Goal: Navigation & Orientation: Find specific page/section

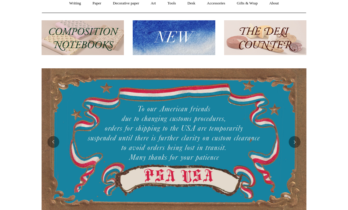
scroll to position [58, 0]
click at [293, 145] on button "Next" at bounding box center [295, 142] width 12 height 12
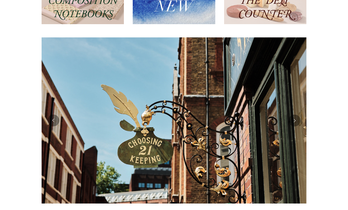
scroll to position [88, 0]
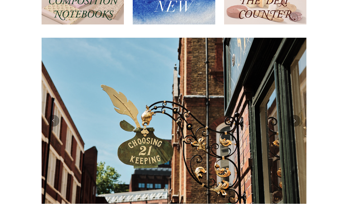
click at [295, 121] on button "Next" at bounding box center [295, 121] width 12 height 12
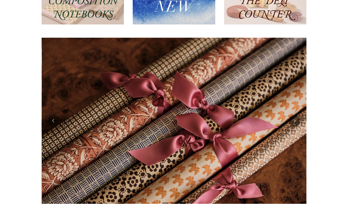
scroll to position [88, 0]
click at [297, 119] on button "Next" at bounding box center [295, 121] width 12 height 12
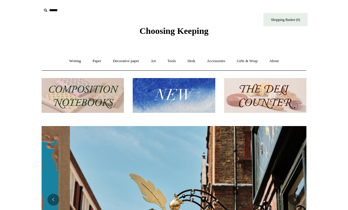
scroll to position [0, 265]
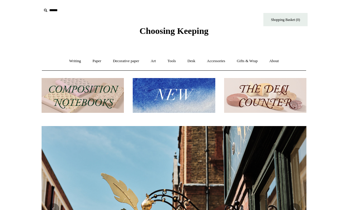
click at [69, 61] on link "Writing +" at bounding box center [75, 61] width 22 height 16
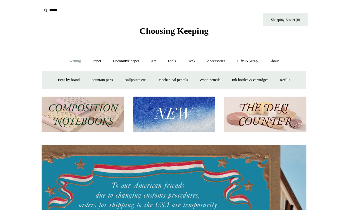
scroll to position [0, 0]
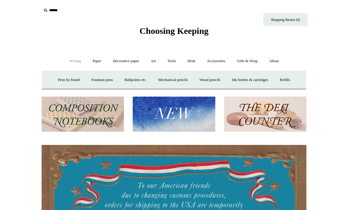
click at [93, 59] on link "Paper +" at bounding box center [96, 61] width 19 height 16
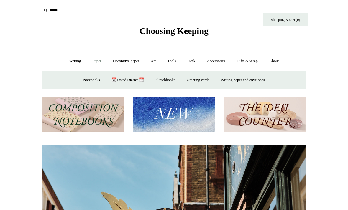
scroll to position [0, 265]
click at [160, 80] on link "Sketchbooks +" at bounding box center [165, 80] width 30 height 16
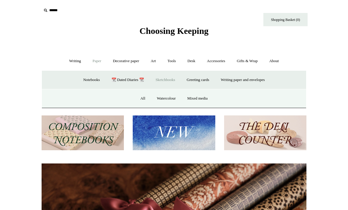
scroll to position [0, 529]
click at [140, 101] on link "All" at bounding box center [143, 99] width 16 height 16
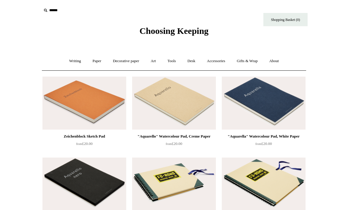
click at [190, 61] on link "Desk +" at bounding box center [191, 61] width 19 height 16
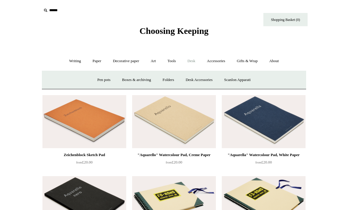
click at [101, 80] on link "Pen pots" at bounding box center [104, 80] width 24 height 16
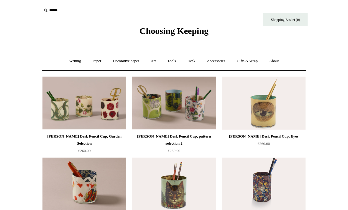
click at [187, 66] on link "Desk +" at bounding box center [191, 61] width 19 height 16
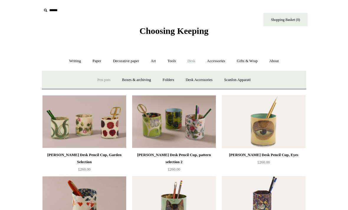
click at [147, 78] on link "Boxes & archiving" at bounding box center [136, 80] width 39 height 16
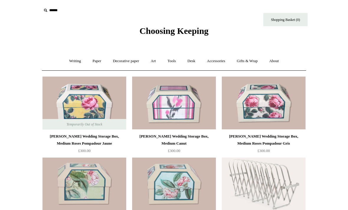
click at [192, 61] on link "Desk +" at bounding box center [191, 61] width 19 height 16
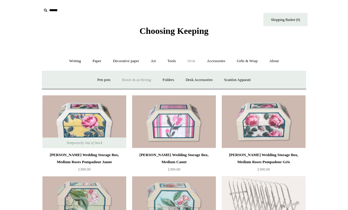
click at [167, 79] on link "Folders" at bounding box center [168, 80] width 22 height 16
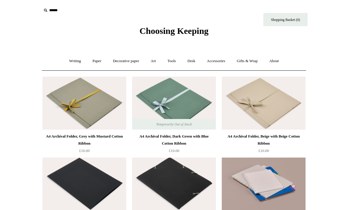
click at [197, 61] on link "Desk +" at bounding box center [191, 61] width 19 height 16
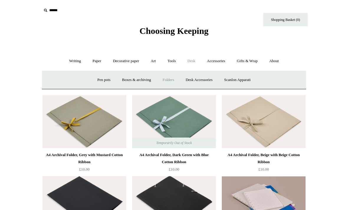
click at [208, 79] on link "Desk Accessories" at bounding box center [198, 80] width 37 height 16
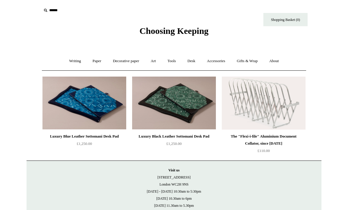
click at [224, 61] on link "Accessories +" at bounding box center [216, 61] width 29 height 16
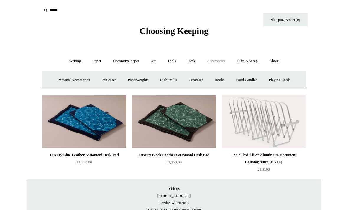
click at [133, 78] on link "Paperweights +" at bounding box center [137, 80] width 31 height 16
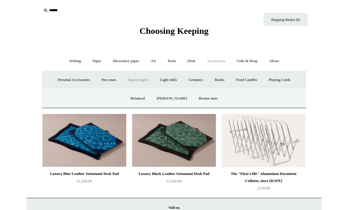
click at [146, 101] on link "Botanical" at bounding box center [137, 99] width 25 height 16
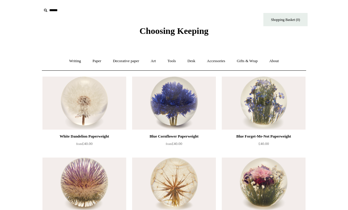
click at [217, 62] on link "Accessories +" at bounding box center [216, 61] width 29 height 16
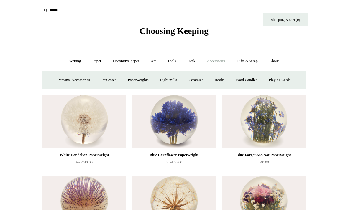
click at [144, 78] on link "Paperweights +" at bounding box center [137, 80] width 31 height 16
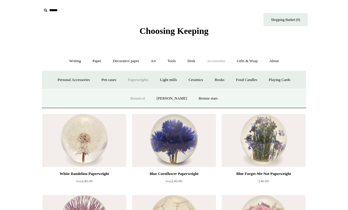
click at [177, 100] on link "[PERSON_NAME]" at bounding box center [171, 99] width 41 height 16
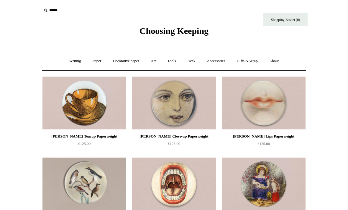
click at [218, 62] on link "Accessories +" at bounding box center [216, 61] width 29 height 16
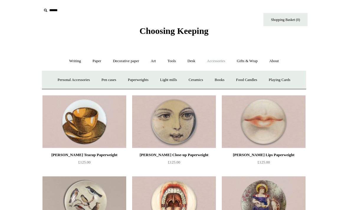
click at [110, 78] on link "Pen cases" at bounding box center [108, 80] width 25 height 16
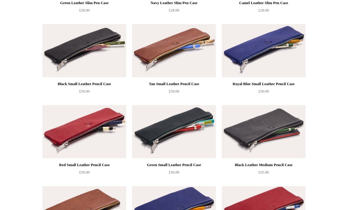
scroll to position [214, 0]
